Goal: Task Accomplishment & Management: Use online tool/utility

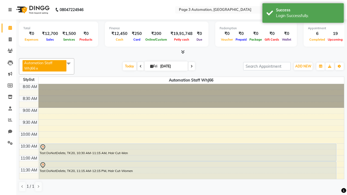
click at [11, 10] on icon at bounding box center [9, 10] width 3 height 4
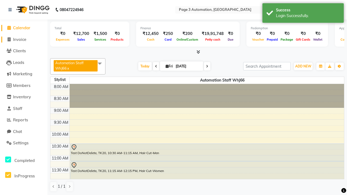
click at [24, 39] on span "Invoice" at bounding box center [19, 39] width 13 height 5
select select "service"
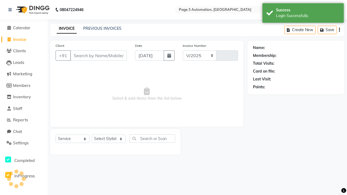
select select "2774"
type input "10121"
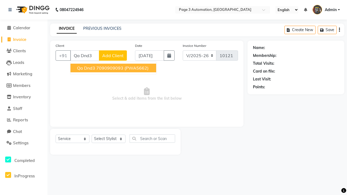
click at [114, 68] on ngb-highlight "7090909093" at bounding box center [109, 67] width 27 height 5
type input "7090909093"
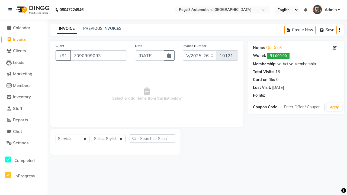
select select "93387"
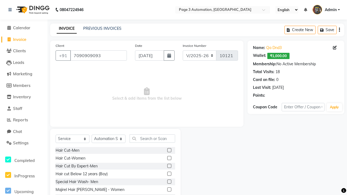
click at [169, 174] on label at bounding box center [169, 174] width 4 height 4
click at [169, 174] on input "checkbox" at bounding box center [169, 174] width 4 height 4
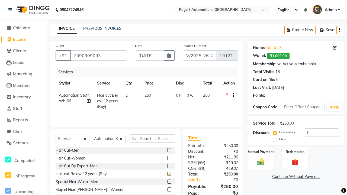
checkbox input "false"
click at [261, 152] on label "Manual Payment" at bounding box center [260, 151] width 27 height 5
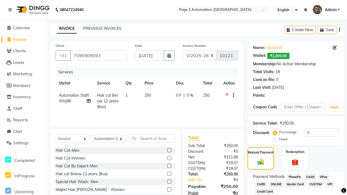
click at [310, 177] on span "CASH" at bounding box center [310, 177] width 12 height 6
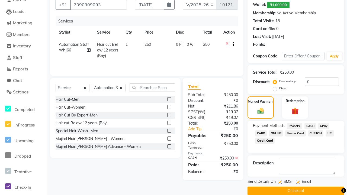
click at [280, 182] on label at bounding box center [280, 182] width 4 height 4
click at [280, 182] on input "checkbox" at bounding box center [280, 183] width 4 height 4
checkbox input "false"
click at [298, 182] on label at bounding box center [298, 182] width 4 height 4
click at [298, 182] on input "checkbox" at bounding box center [298, 183] width 4 height 4
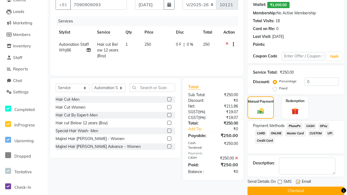
checkbox input "false"
click at [296, 191] on button "Checkout" at bounding box center [296, 191] width 97 height 8
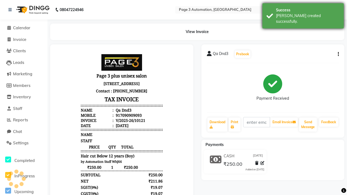
click at [303, 14] on div "[PERSON_NAME] created successfully." at bounding box center [308, 18] width 64 height 11
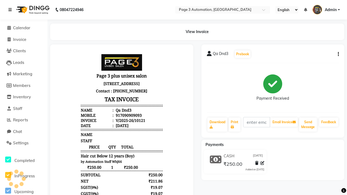
click at [11, 10] on icon at bounding box center [9, 10] width 3 height 4
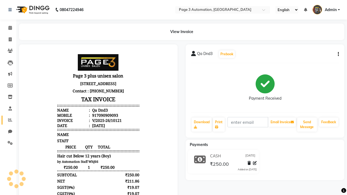
click at [8, 120] on icon at bounding box center [10, 120] width 4 height 4
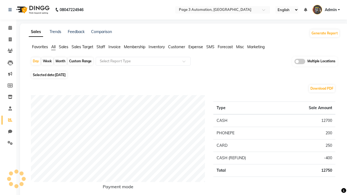
type input "Invoice"
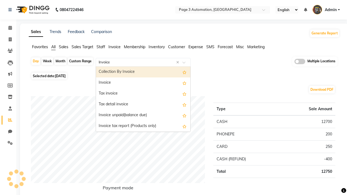
click at [143, 83] on div "Invoice" at bounding box center [143, 83] width 94 height 11
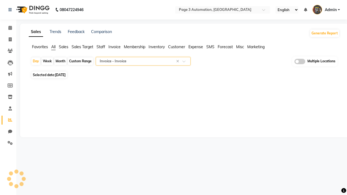
select select "full_report"
select select "csv"
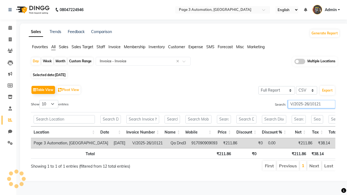
type input "V/2025-26/10121"
type input "Tax invoice"
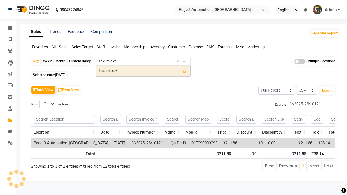
click at [143, 71] on div "Tax invoice" at bounding box center [143, 71] width 94 height 11
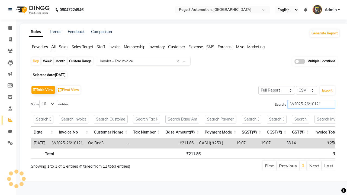
type input "V/2025-26/10121"
type input "Tax detail invoice"
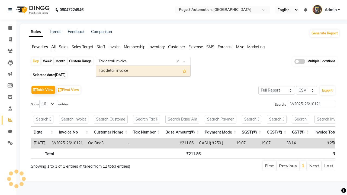
click at [143, 71] on div "Tax detail invoice" at bounding box center [143, 71] width 94 height 11
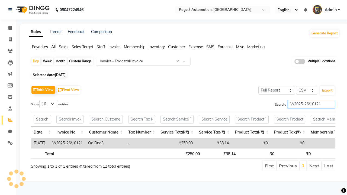
type input "V/2025-26/10121"
type input "Invoice Item wise"
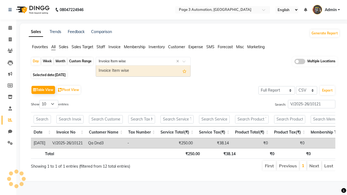
click at [143, 71] on div "Invoice Item wise" at bounding box center [143, 71] width 94 height 11
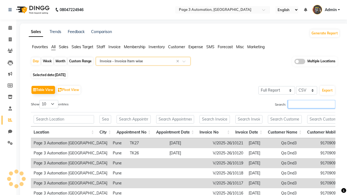
type input "V/2025-26/10121"
